Goal: Information Seeking & Learning: Learn about a topic

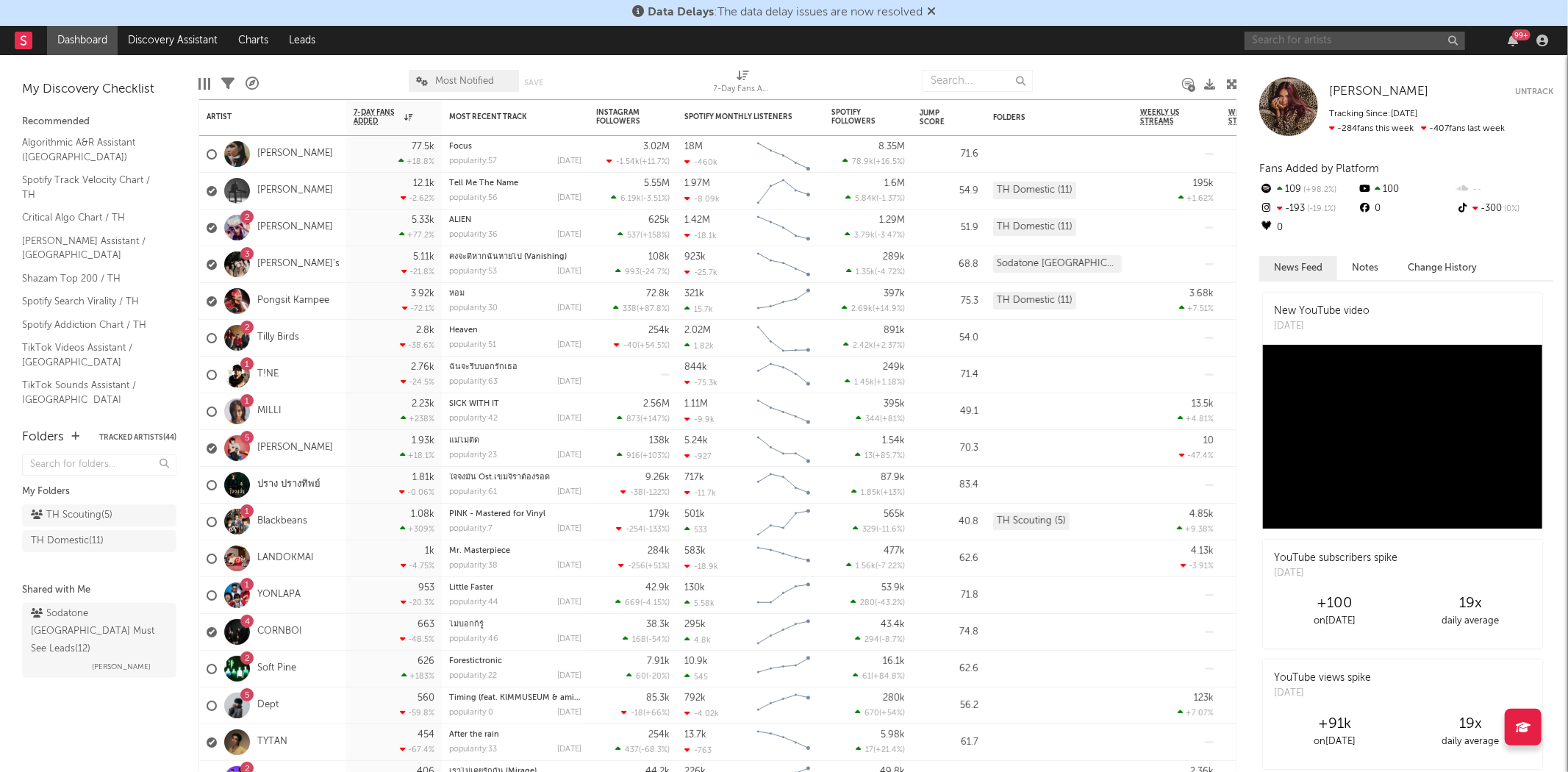
click at [1316, 47] on input "text" at bounding box center [1354, 40] width 221 height 18
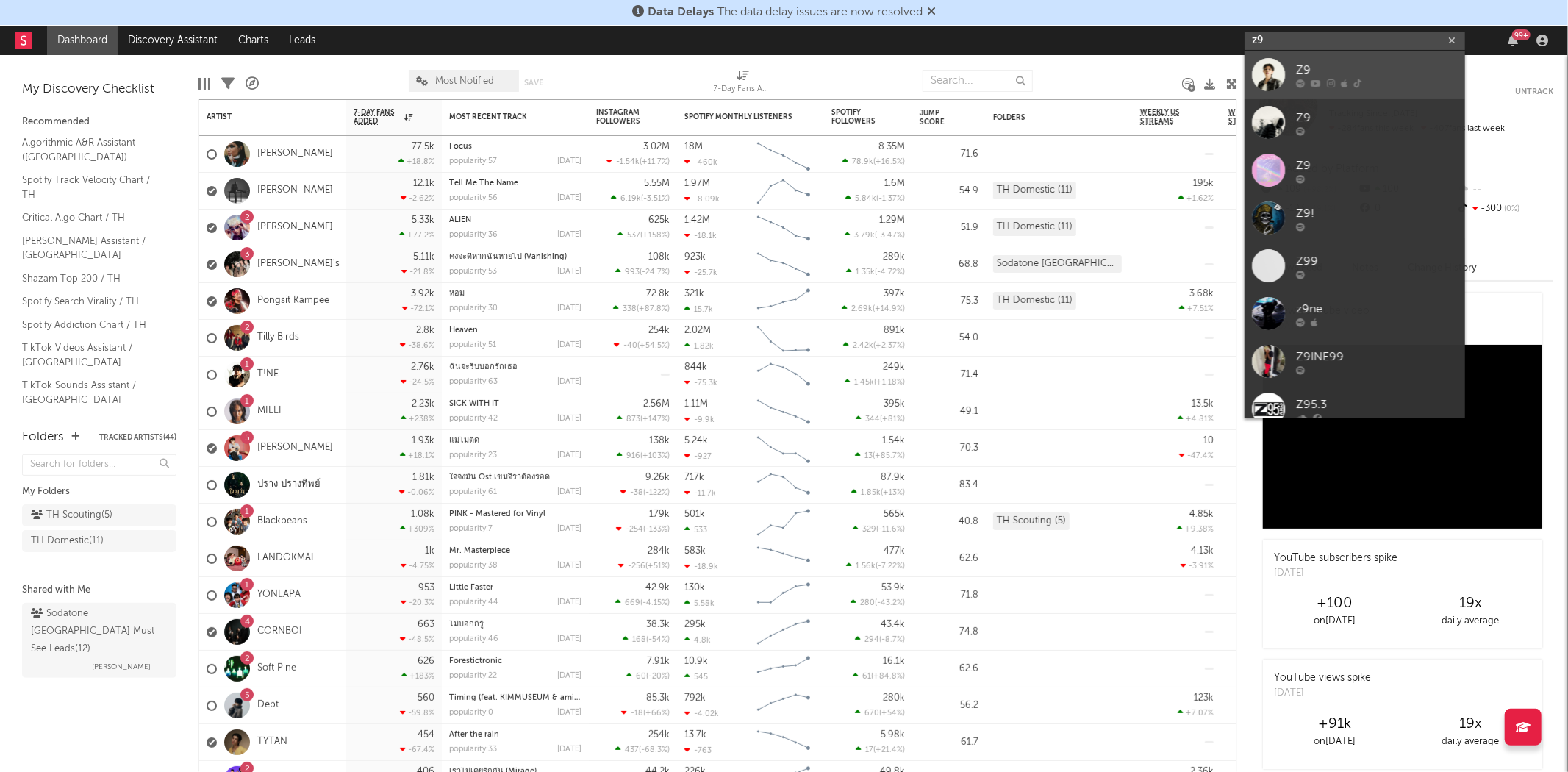
type input "z9"
click at [1272, 69] on div at bounding box center [1268, 75] width 33 height 33
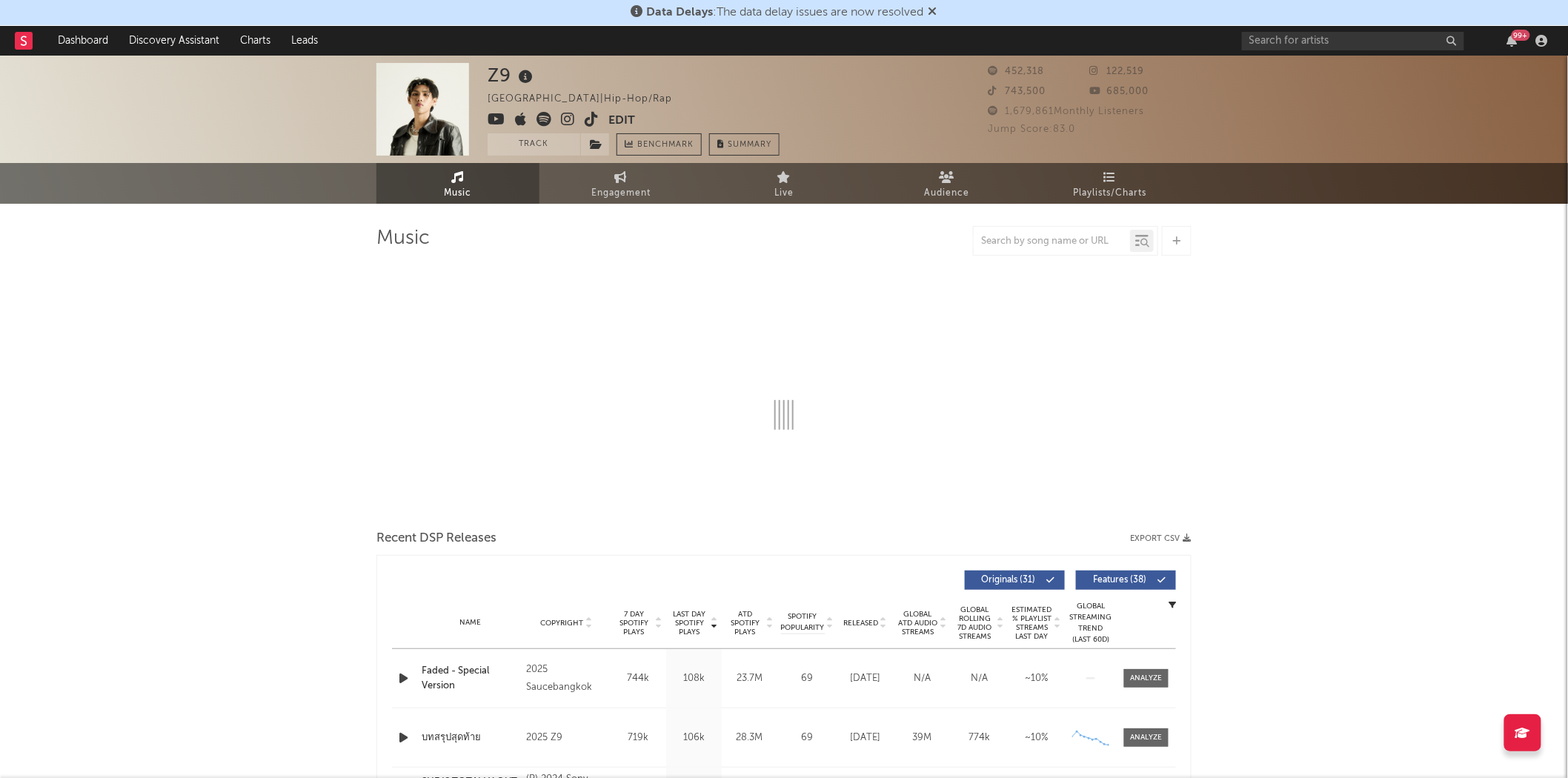
select select "6m"
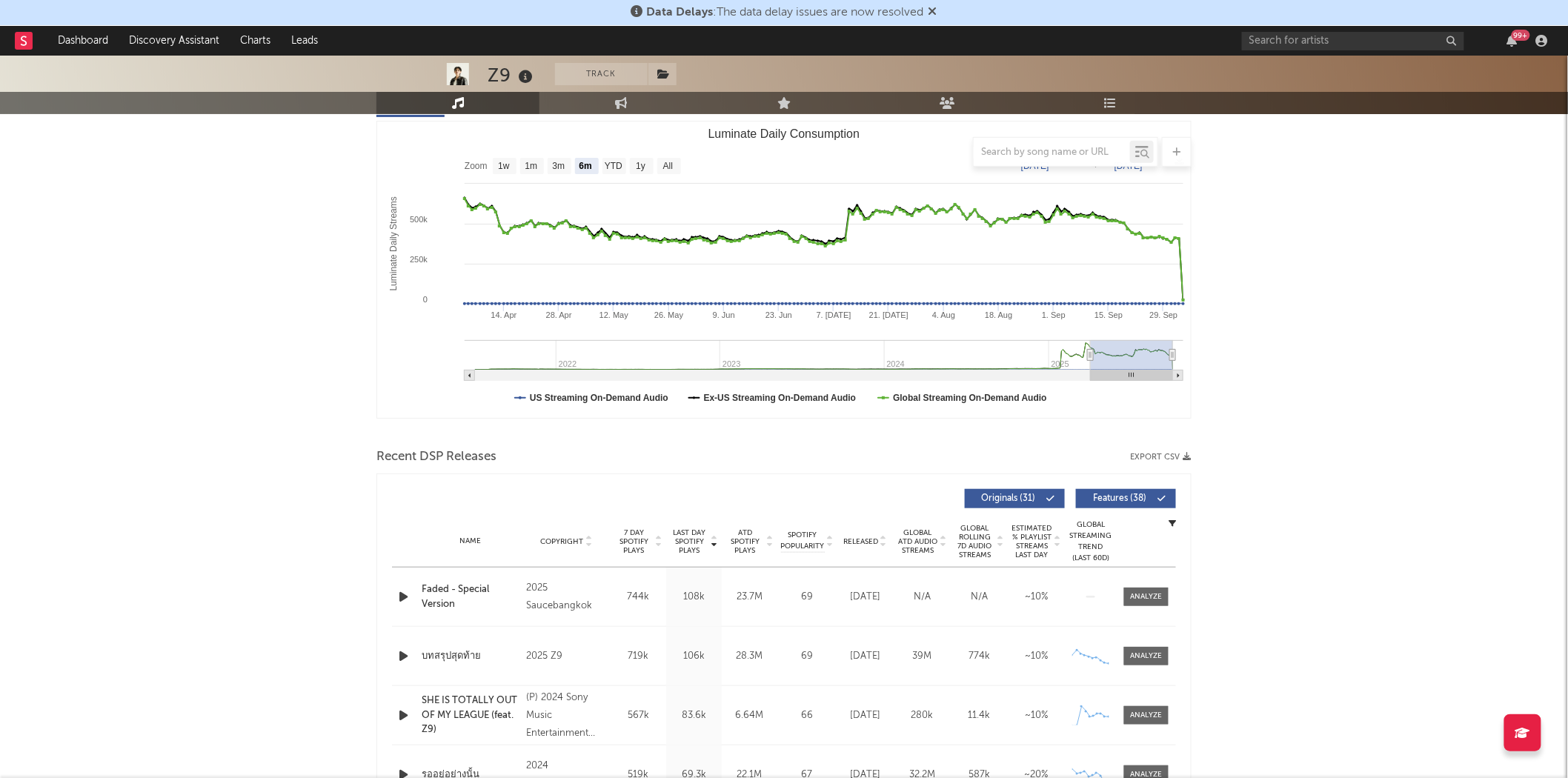
scroll to position [246, 0]
